Goal: Complete Application Form: Complete application form

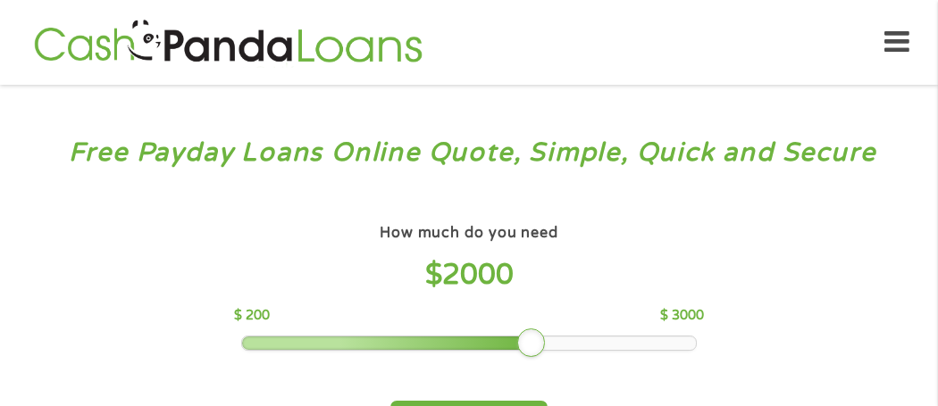
drag, startPoint x: 363, startPoint y: 346, endPoint x: 542, endPoint y: 345, distance: 178.6
click at [542, 345] on div at bounding box center [531, 343] width 29 height 29
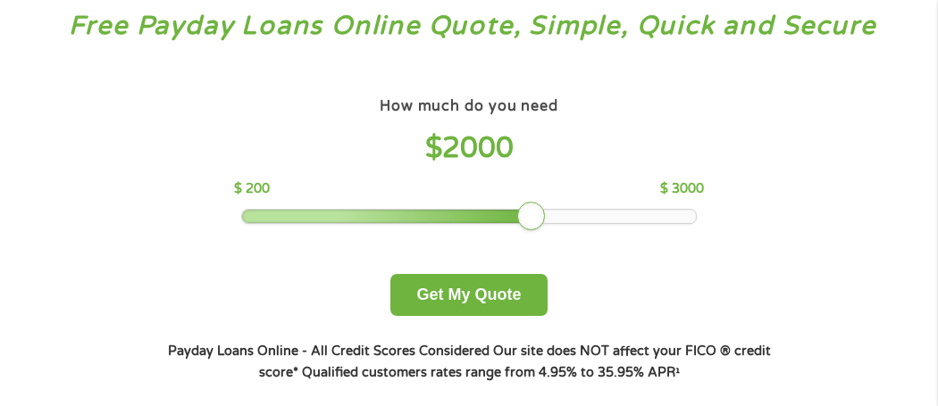
scroll to position [142, 0]
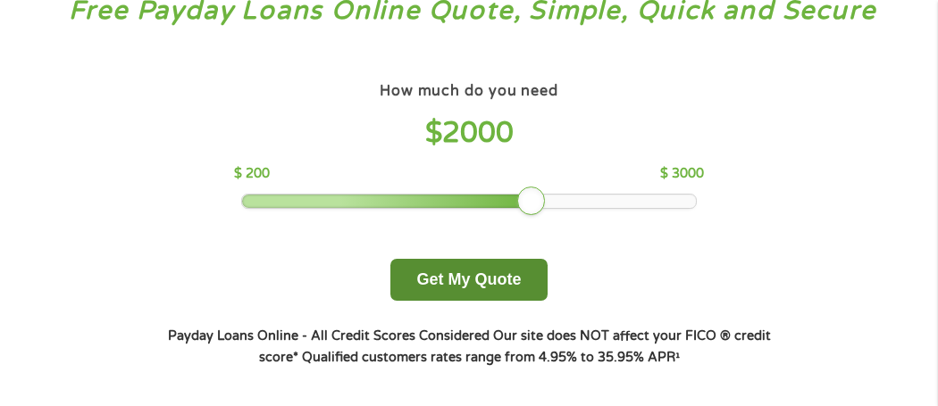
click at [479, 273] on button "Get My Quote" at bounding box center [468, 280] width 156 height 42
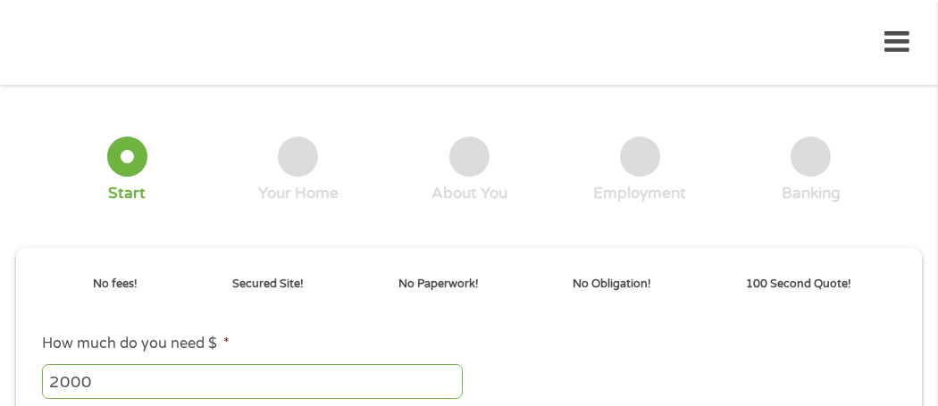
type input "EAIaIQobChMItMP5wbKdjwMV-wytBh0twAFoEAAYASAAEgIeu_D_BwE"
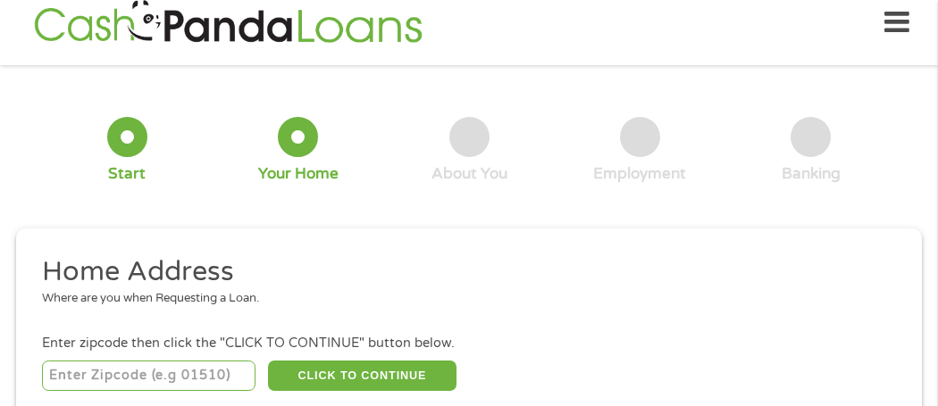
click at [111, 381] on input "number" at bounding box center [148, 376] width 213 height 30
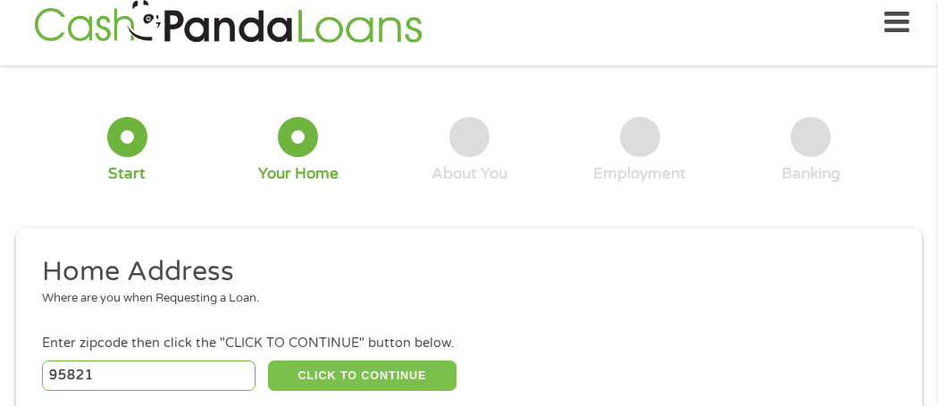
type input "95821"
click at [372, 371] on button "CLICK TO CONTINUE" at bounding box center [362, 376] width 188 height 30
type input "95821"
type input "[GEOGRAPHIC_DATA]"
select select "[US_STATE]"
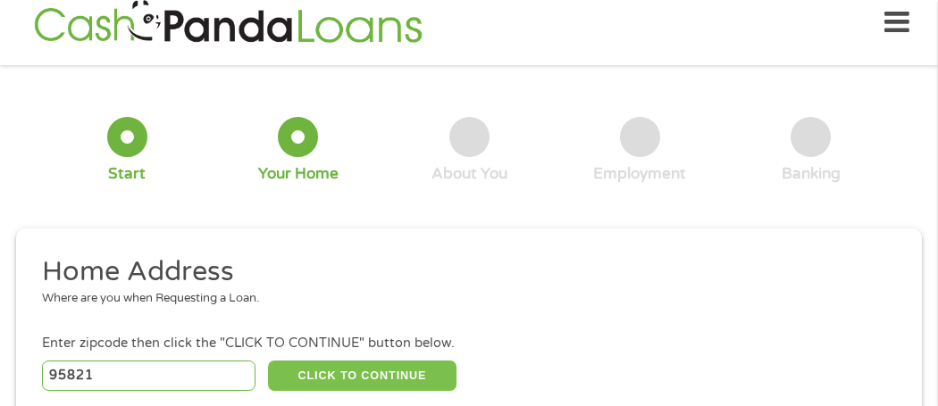
click at [372, 371] on button "CLICK TO CONTINUE" at bounding box center [362, 376] width 188 height 30
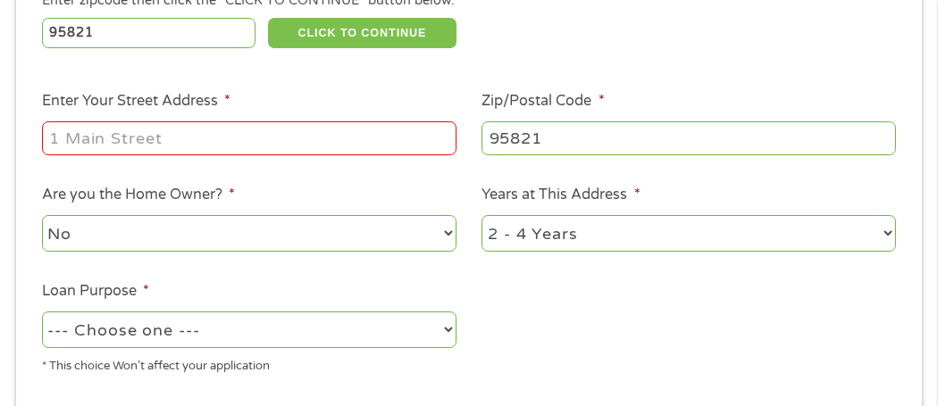
scroll to position [367, 0]
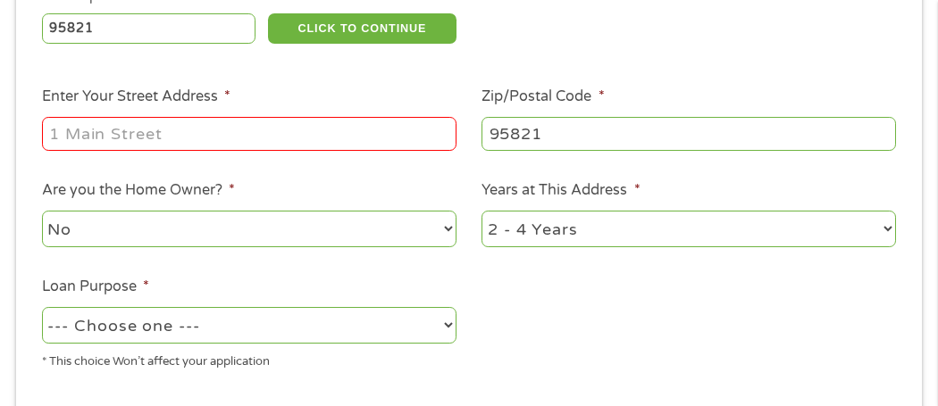
click at [170, 129] on input "Enter Your Street Address *" at bounding box center [249, 134] width 414 height 34
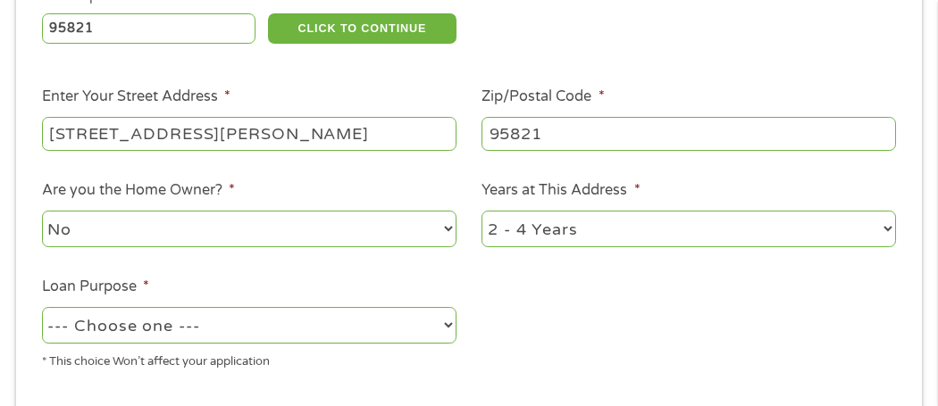
type input "[STREET_ADDRESS][PERSON_NAME]"
click at [890, 229] on select "1 Year or less 1 - 2 Years 2 - 4 Years Over 4 Years" at bounding box center [688, 229] width 414 height 37
click at [892, 226] on select "1 Year or less 1 - 2 Years 2 - 4 Years Over 4 Years" at bounding box center [688, 229] width 414 height 37
click at [884, 227] on select "1 Year or less 1 - 2 Years 2 - 4 Years Over 4 Years" at bounding box center [688, 229] width 414 height 37
select select "60months"
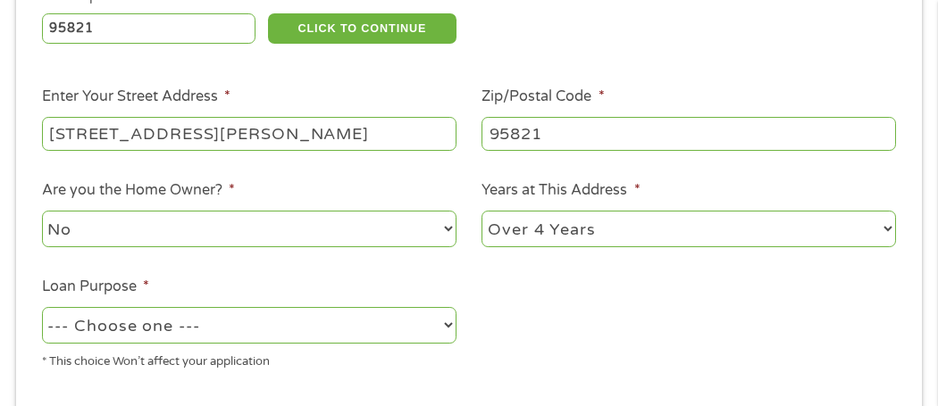
click at [481, 212] on select "1 Year or less 1 - 2 Years 2 - 4 Years Over 4 Years" at bounding box center [688, 229] width 414 height 37
click at [447, 322] on select "--- Choose one --- Pay Bills Debt Consolidation Home Improvement Major Purchase…" at bounding box center [249, 325] width 414 height 37
select select "medicalexpenses"
click at [42, 308] on select "--- Choose one --- Pay Bills Debt Consolidation Home Improvement Major Purchase…" at bounding box center [249, 325] width 414 height 37
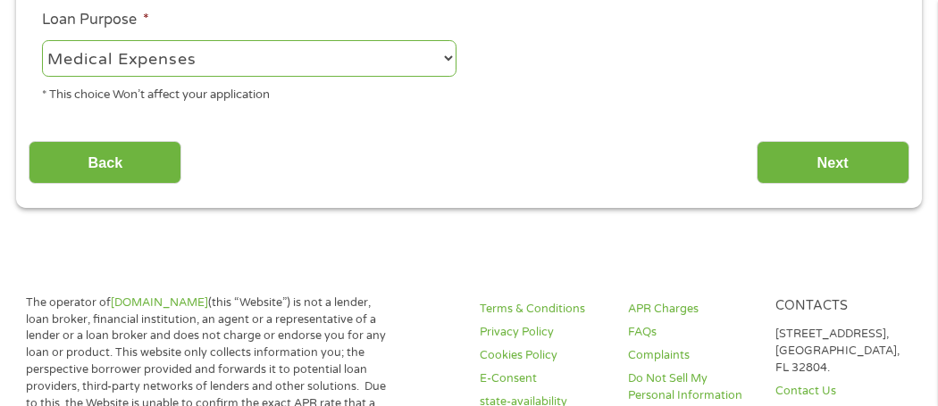
scroll to position [646, 0]
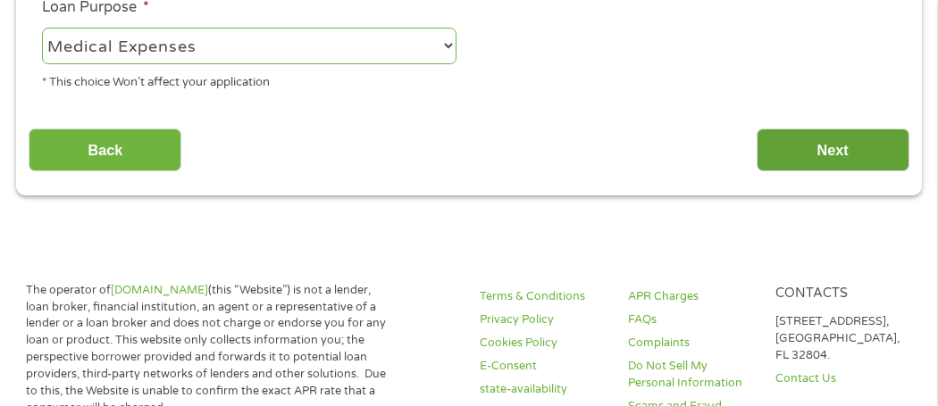
click at [838, 146] on input "Next" at bounding box center [832, 151] width 153 height 44
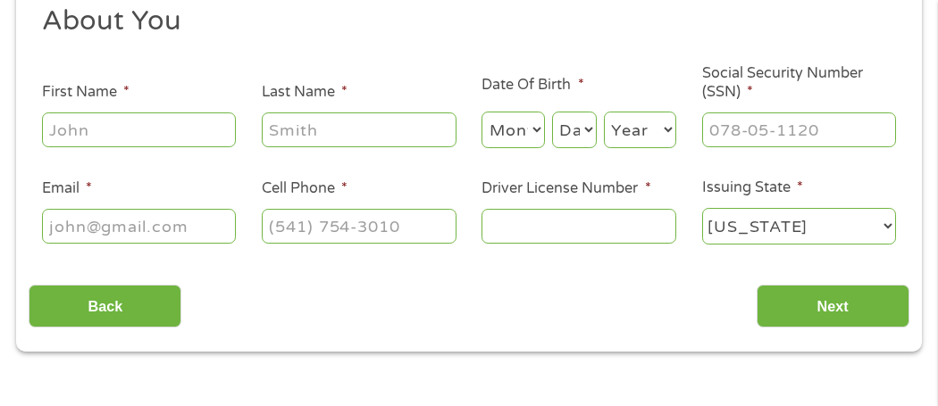
scroll to position [263, 0]
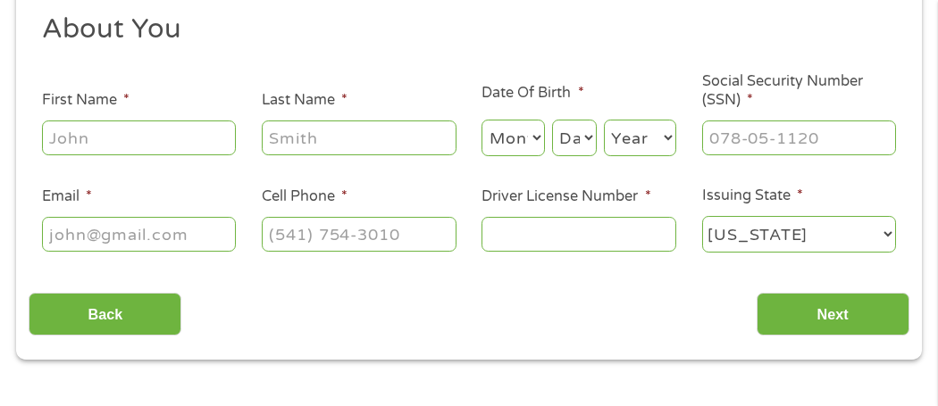
click at [180, 129] on input "First Name *" at bounding box center [139, 138] width 195 height 34
type input "[PERSON_NAME]"
click at [332, 127] on input "Last Name *" at bounding box center [359, 138] width 195 height 34
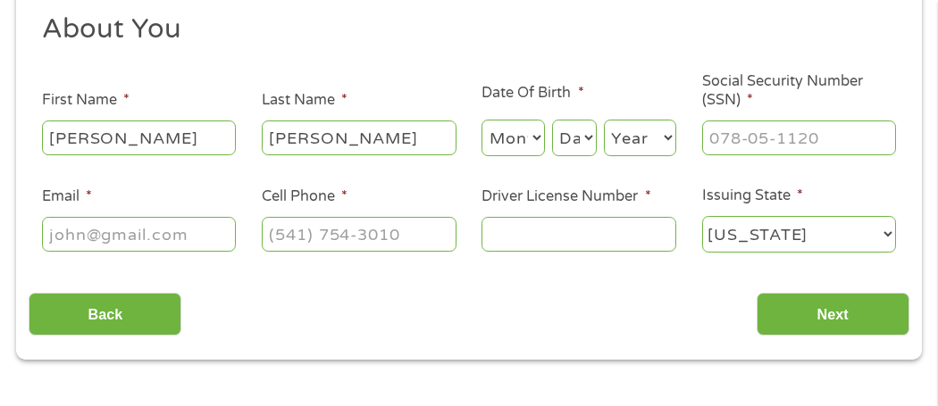
type input "[PERSON_NAME]"
click at [539, 137] on select "Month 1 2 3 4 5 6 7 8 9 10 11 12" at bounding box center [512, 138] width 63 height 37
select select "7"
click at [481, 120] on select "Month 1 2 3 4 5 6 7 8 9 10 11 12" at bounding box center [512, 138] width 63 height 37
click at [586, 138] on select "Day 1 2 3 4 5 6 7 8 9 10 11 12 13 14 15 16 17 18 19 20 21 22 23 24 25 26 27 28 …" at bounding box center [574, 138] width 45 height 37
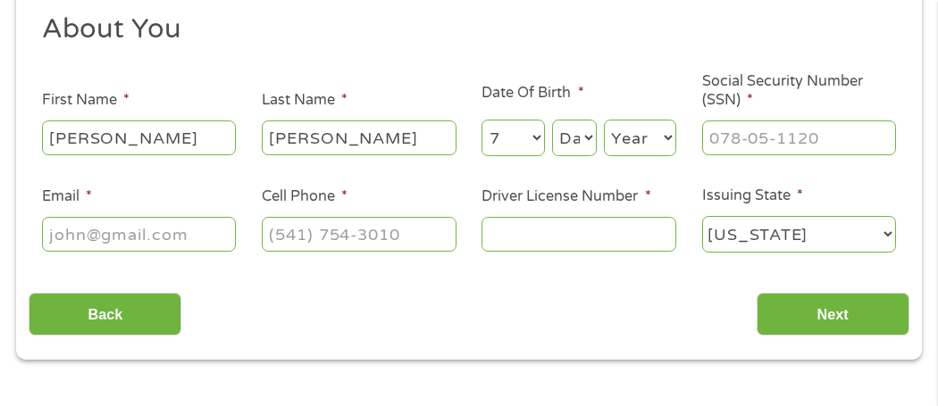
select select "2"
click at [552, 120] on select "Day 1 2 3 4 5 6 7 8 9 10 11 12 13 14 15 16 17 18 19 20 21 22 23 24 25 26 27 28 …" at bounding box center [574, 138] width 45 height 37
click at [670, 140] on select "Year [DATE] 2006 2005 2004 2003 2002 2001 2000 1999 1998 1997 1996 1995 1994 19…" at bounding box center [640, 138] width 72 height 37
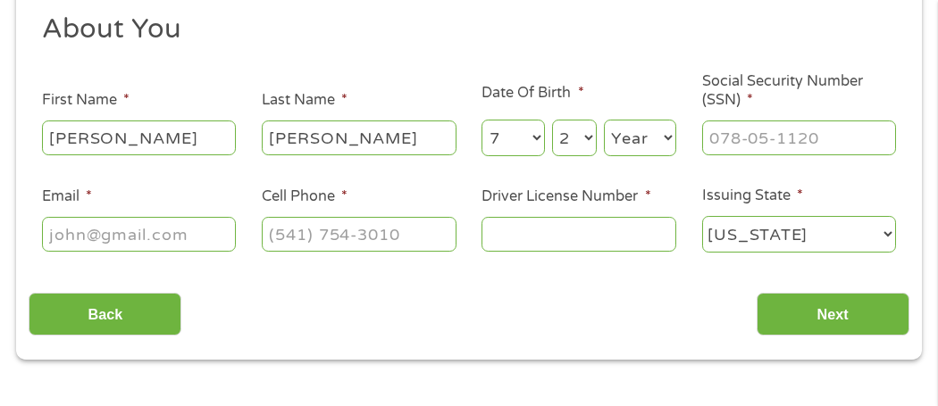
select select "1976"
click at [604, 120] on select "Year [DATE] 2006 2005 2004 2003 2002 2001 2000 1999 1998 1997 1996 1995 1994 19…" at bounding box center [640, 138] width 72 height 37
click at [770, 136] on input "___-__-____" at bounding box center [799, 138] width 195 height 34
type input "557-75-5751"
click at [211, 230] on input "Email *" at bounding box center [139, 234] width 195 height 34
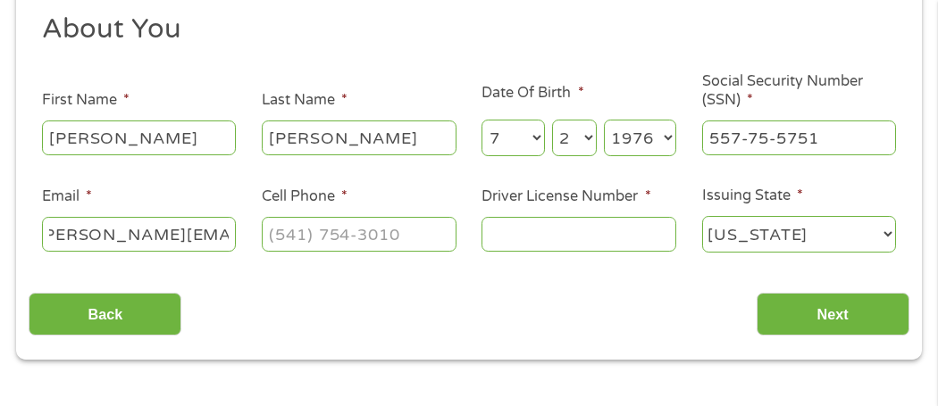
scroll to position [0, 30]
type input "[PERSON_NAME][EMAIL_ADDRESS][PERSON_NAME][DOMAIN_NAME]"
click at [360, 245] on input "(___) ___-____" at bounding box center [359, 234] width 195 height 34
type input "[PHONE_NUMBER]"
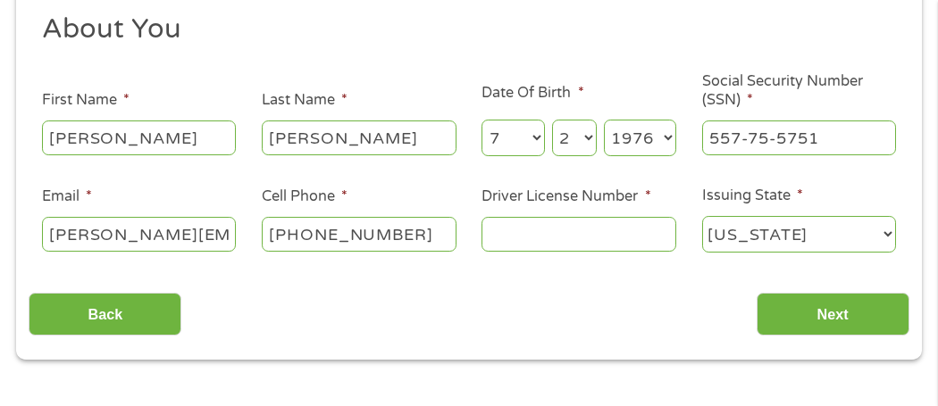
click at [538, 239] on input "Driver License Number *" at bounding box center [578, 234] width 195 height 34
type input "b4844404"
click at [883, 239] on select "[US_STATE] [US_STATE] [US_STATE] [US_STATE] [US_STATE] [US_STATE] [US_STATE] [U…" at bounding box center [799, 234] width 195 height 37
click at [702, 216] on select "[US_STATE] [US_STATE] [US_STATE] [US_STATE] [US_STATE] [US_STATE] [US_STATE] [U…" at bounding box center [799, 234] width 195 height 37
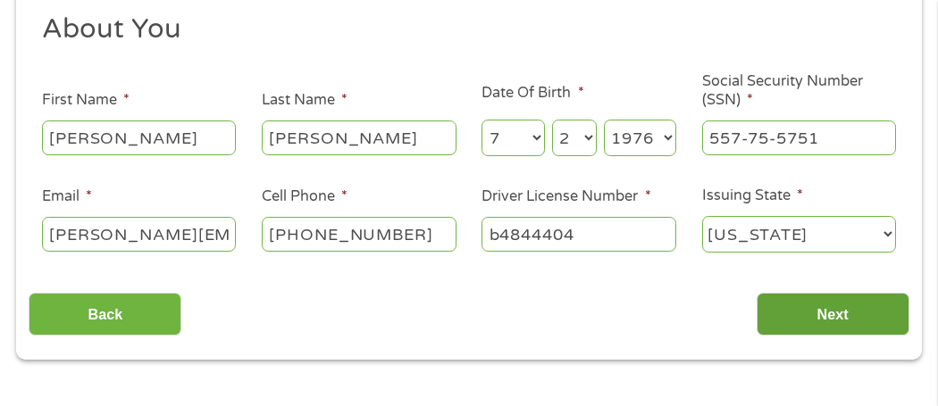
click at [827, 323] on input "Next" at bounding box center [832, 315] width 153 height 44
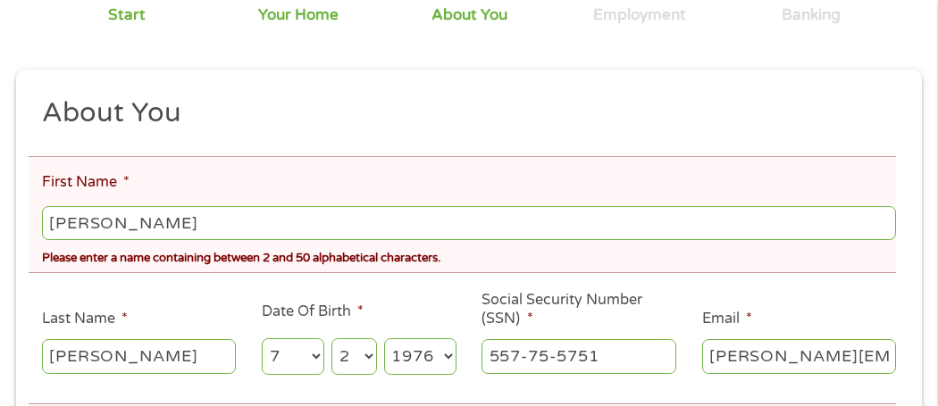
scroll to position [249, 0]
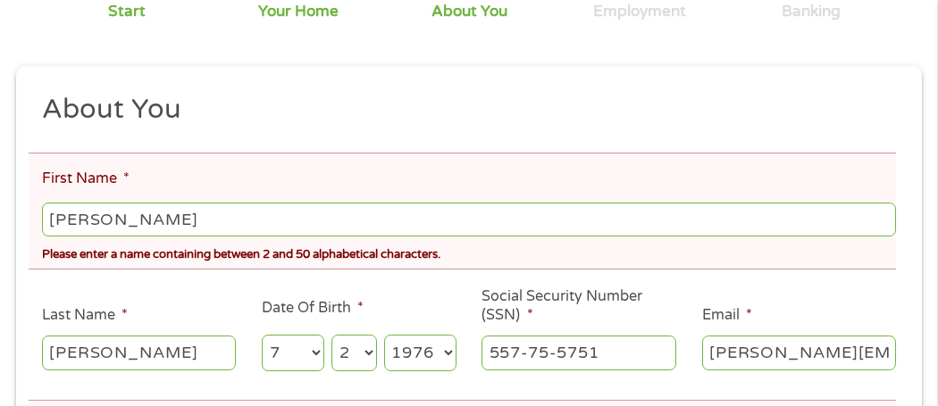
click at [159, 215] on input "[PERSON_NAME]" at bounding box center [469, 220] width 854 height 34
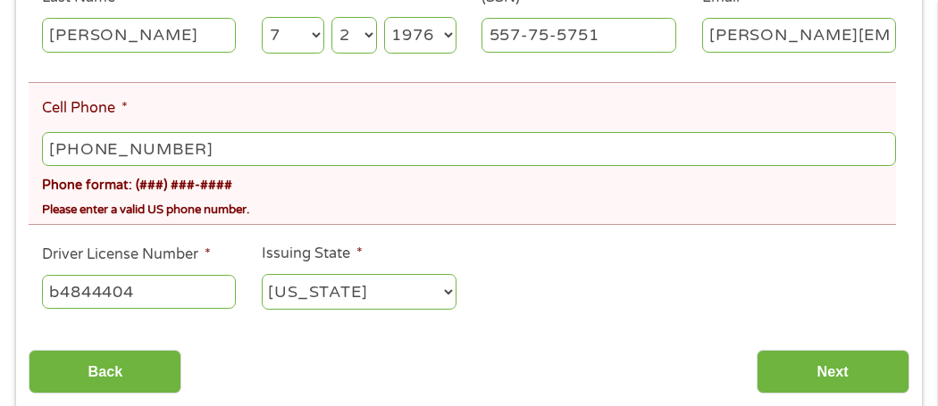
scroll to position [577, 0]
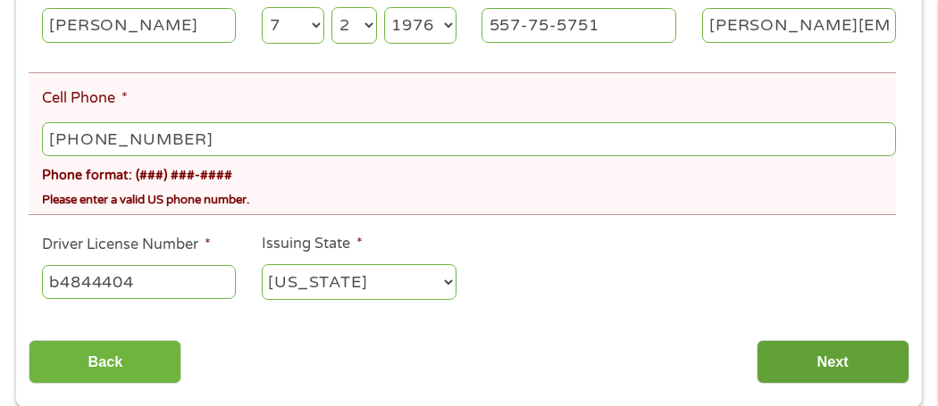
type input "[PERSON_NAME]"
click at [845, 380] on input "Next" at bounding box center [832, 362] width 153 height 44
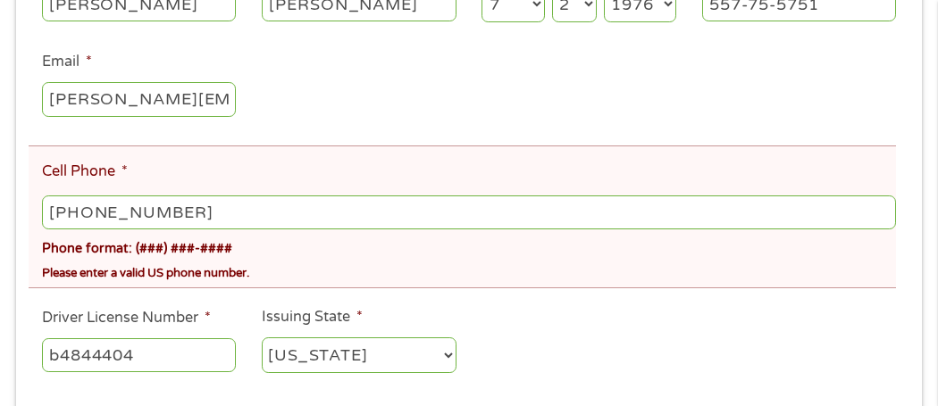
scroll to position [499, 0]
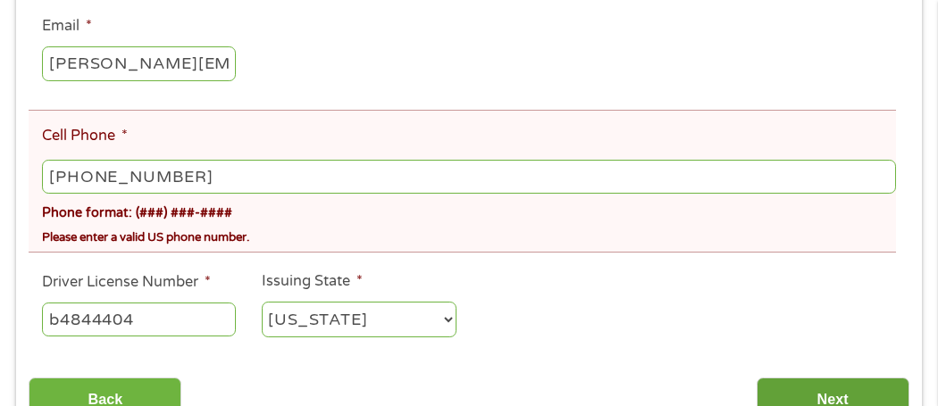
click at [866, 381] on input "Next" at bounding box center [832, 400] width 153 height 44
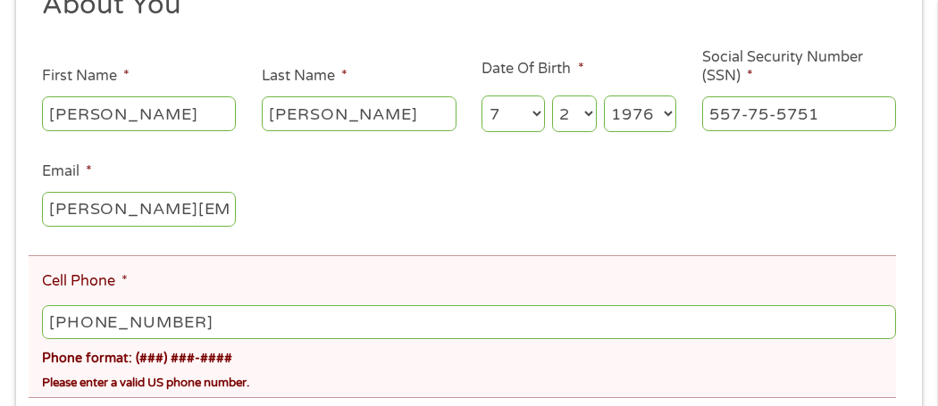
scroll to position [356, 0]
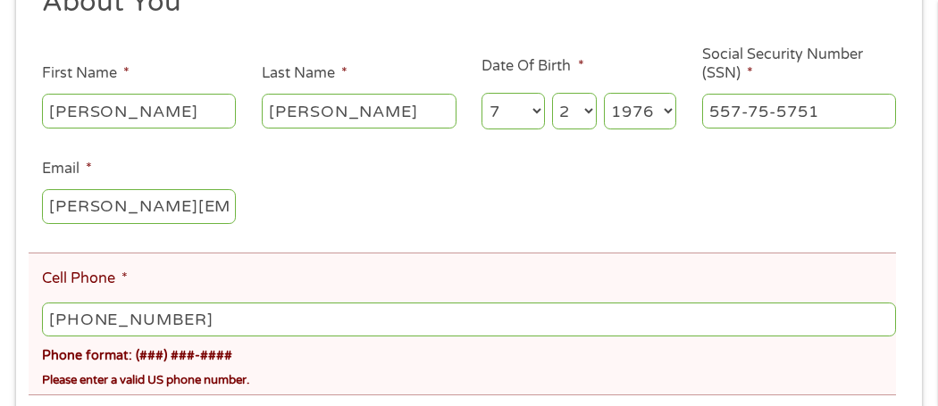
click at [194, 313] on input "[PHONE_NUMBER]" at bounding box center [469, 320] width 854 height 34
type input "[PHONE_NUMBER]"
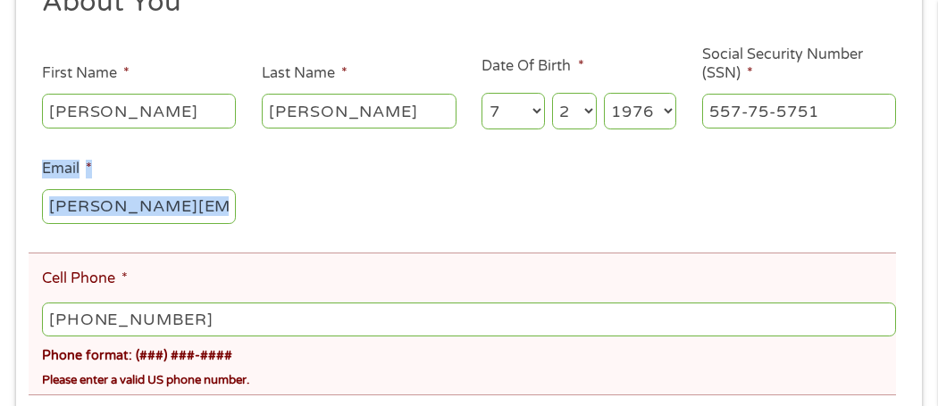
drag, startPoint x: 932, startPoint y: 54, endPoint x: 937, endPoint y: 199, distance: 145.6
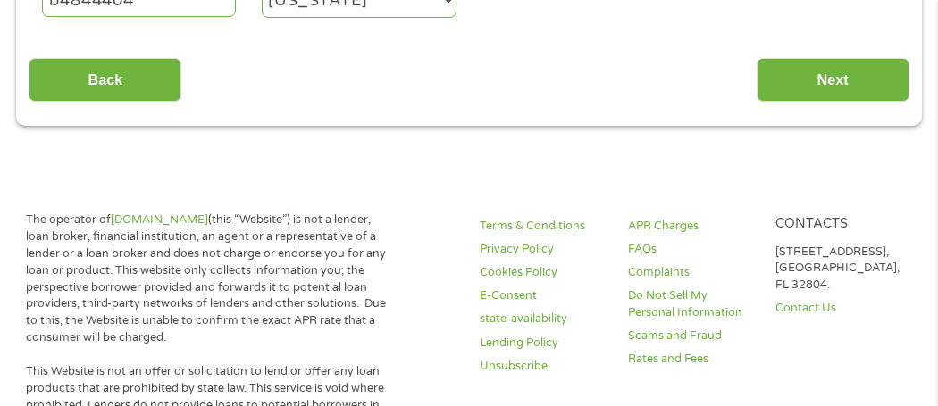
scroll to position [829, 0]
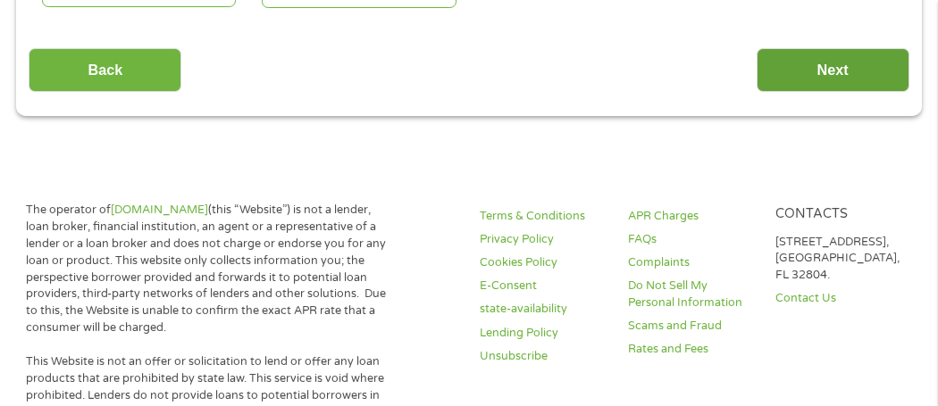
click at [810, 60] on input "Next" at bounding box center [832, 70] width 153 height 44
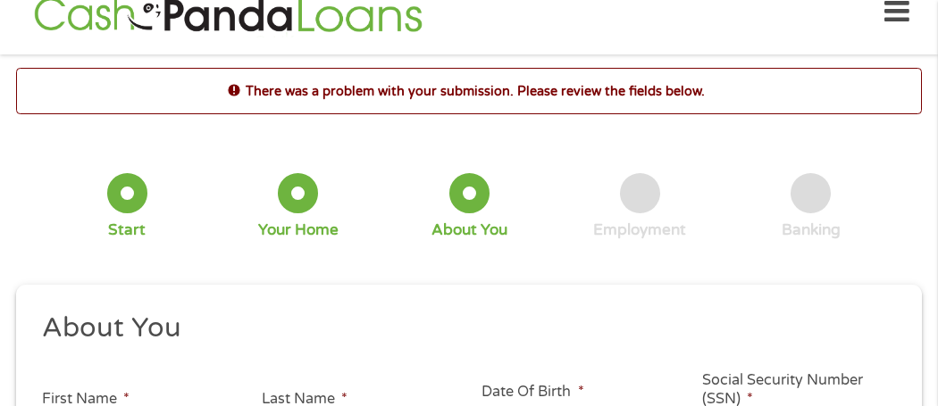
scroll to position [0, 0]
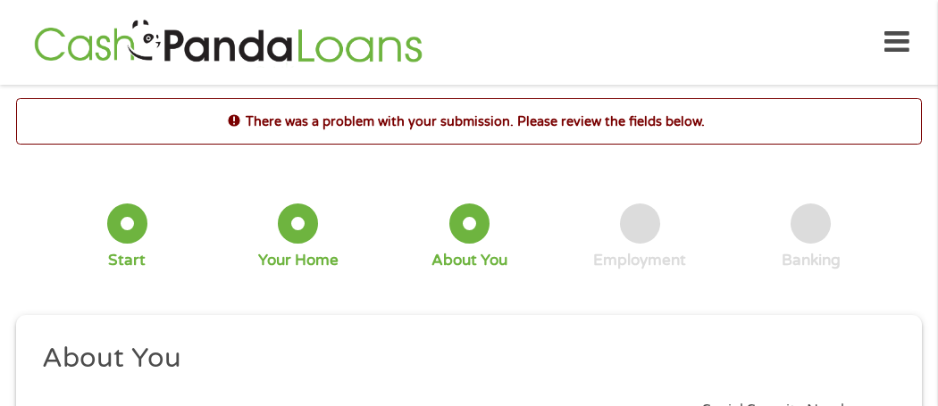
click at [896, 41] on icon at bounding box center [896, 43] width 25 height 44
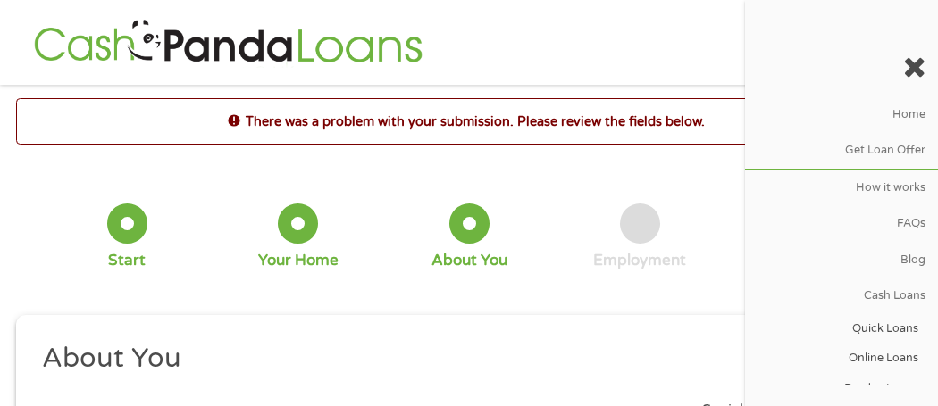
click at [553, 109] on div "There was a problem with your submission. Please review the fields below." at bounding box center [468, 121] width 905 height 46
